Goal: Navigation & Orientation: Find specific page/section

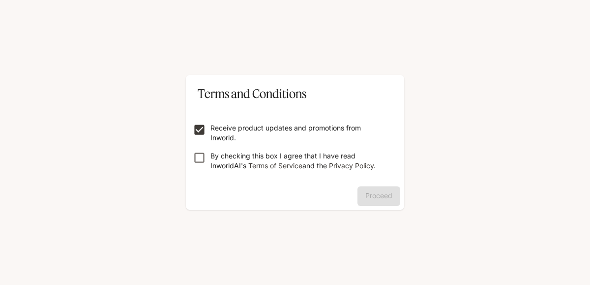
click at [210, 147] on form "Receive product updates and promotions from Inworld. By checking this box I agr…" at bounding box center [295, 143] width 202 height 79
click at [214, 154] on p "By checking this box I agree that I have read InworldAI's Terms of Service and …" at bounding box center [298, 161] width 177 height 20
click at [371, 191] on button "Proceed" at bounding box center [378, 197] width 43 height 20
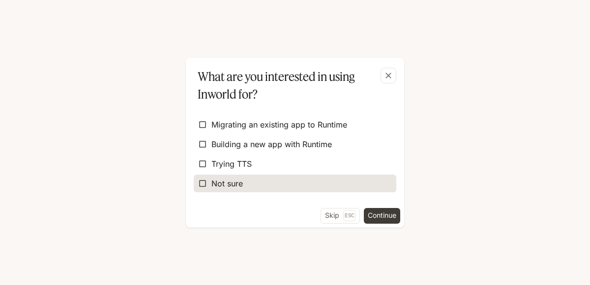
click at [332, 177] on label "Not sure" at bounding box center [295, 184] width 202 height 18
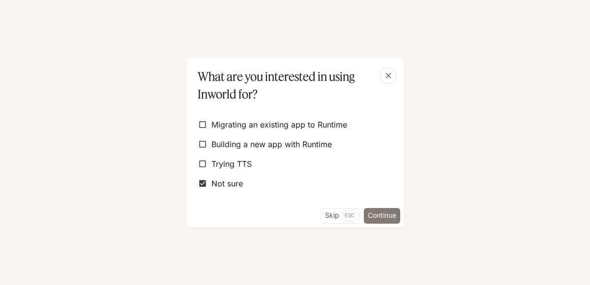
click at [376, 219] on button "Continue" at bounding box center [382, 216] width 36 height 16
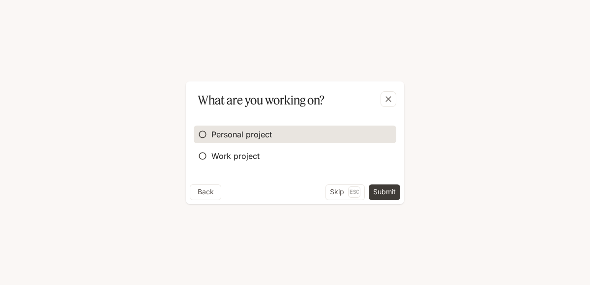
click at [293, 141] on label "Personal project" at bounding box center [295, 135] width 202 height 18
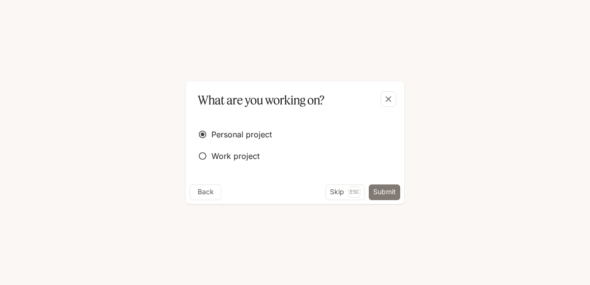
click at [391, 196] on button "Submit" at bounding box center [384, 193] width 31 height 16
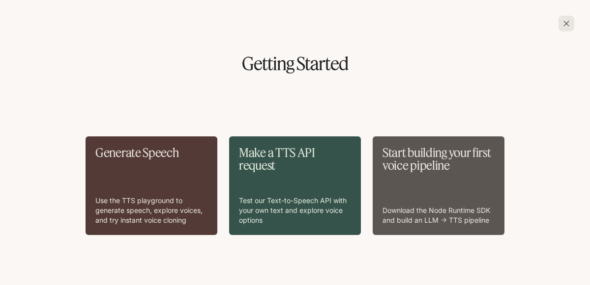
click at [575, 20] on button "button" at bounding box center [566, 24] width 24 height 24
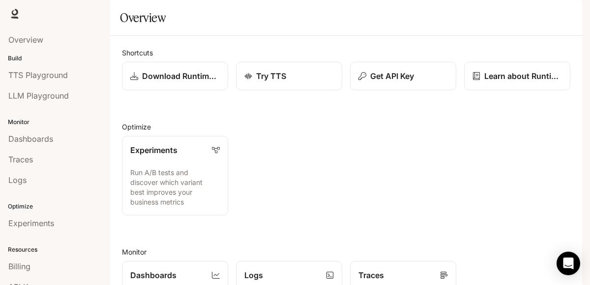
click at [563, 248] on div "Shortcuts Download Runtime SDK Try TTS Get API Key Learn about Runtime Optimize…" at bounding box center [346, 257] width 448 height 419
click at [569, 256] on div "Open Intercom Messenger" at bounding box center [568, 264] width 26 height 26
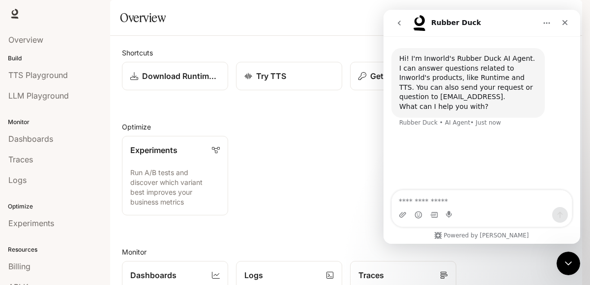
click at [545, 21] on icon "Home" at bounding box center [546, 23] width 8 height 8
click at [29, 70] on span "TTS Playground" at bounding box center [37, 75] width 59 height 12
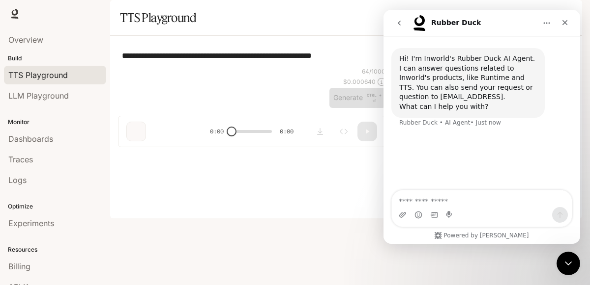
click at [157, 67] on div "**********" at bounding box center [251, 56] width 267 height 24
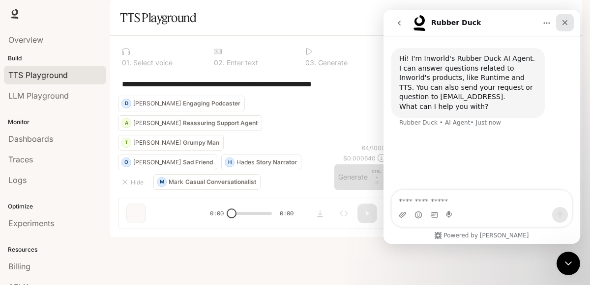
click at [561, 19] on icon "Close" at bounding box center [565, 23] width 8 height 8
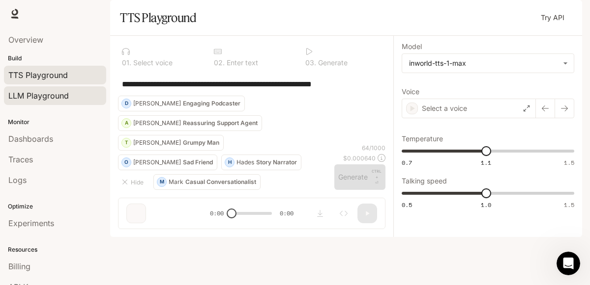
click at [81, 95] on div "LLM Playground" at bounding box center [54, 96] width 93 height 12
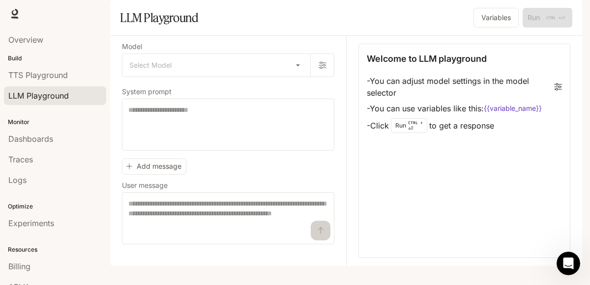
click at [393, 135] on li "- Click Run CTRL + ⏎ to get a response" at bounding box center [464, 125] width 195 height 19
click at [405, 101] on li "- You can adjust model settings in the model selector" at bounding box center [464, 87] width 195 height 28
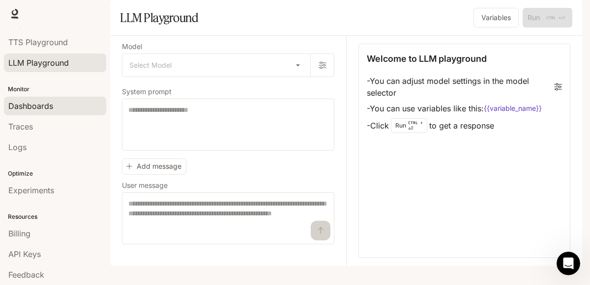
scroll to position [51, 0]
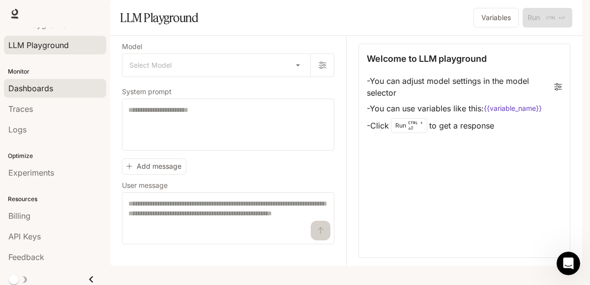
click at [73, 92] on div "Dashboards" at bounding box center [54, 89] width 93 height 12
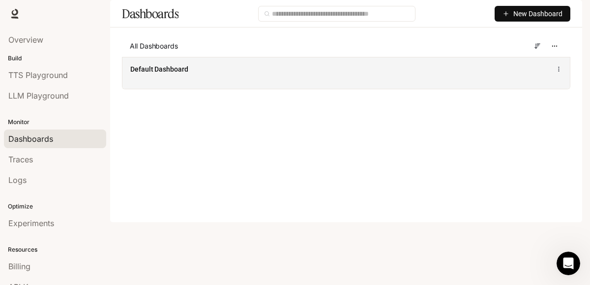
click at [431, 89] on div "Default Dashboard" at bounding box center [345, 73] width 447 height 32
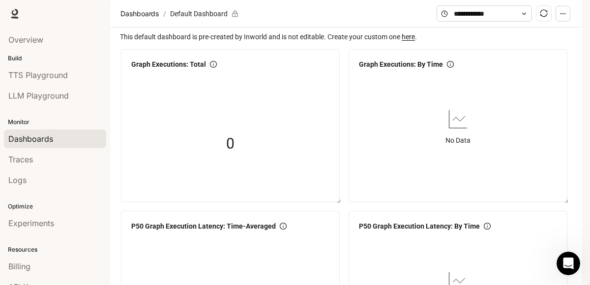
scroll to position [51, 0]
